Goal: Task Accomplishment & Management: Use online tool/utility

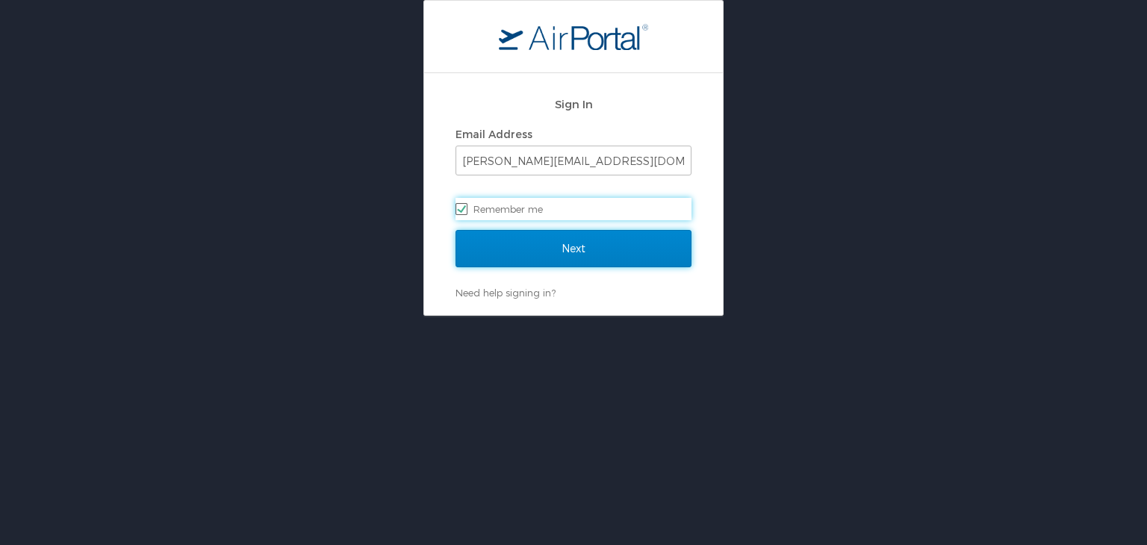
click at [612, 240] on input "Next" at bounding box center [574, 248] width 236 height 37
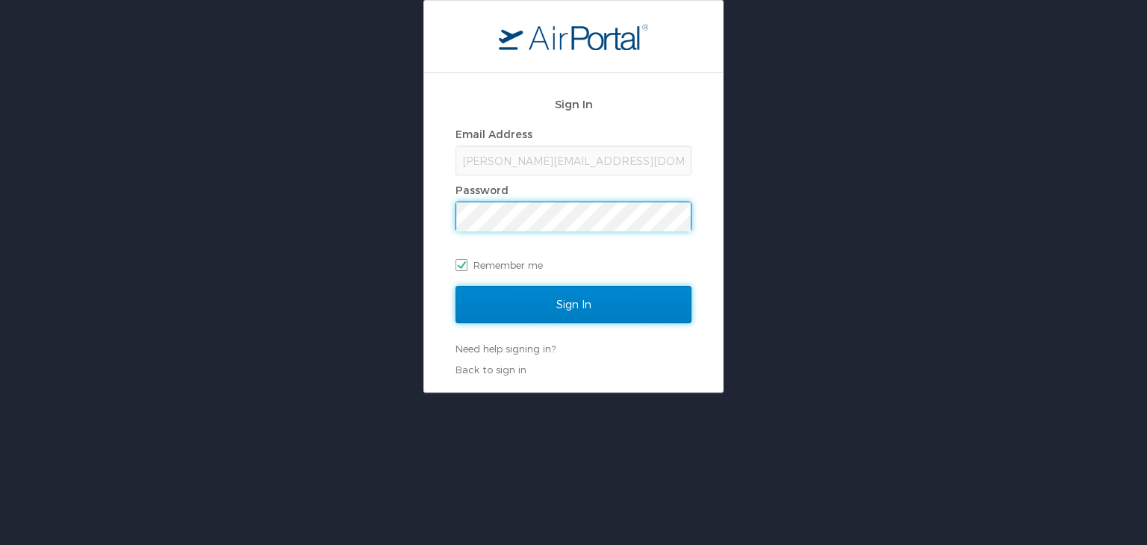
click at [584, 312] on input "Sign In" at bounding box center [574, 304] width 236 height 37
